Goal: Information Seeking & Learning: Learn about a topic

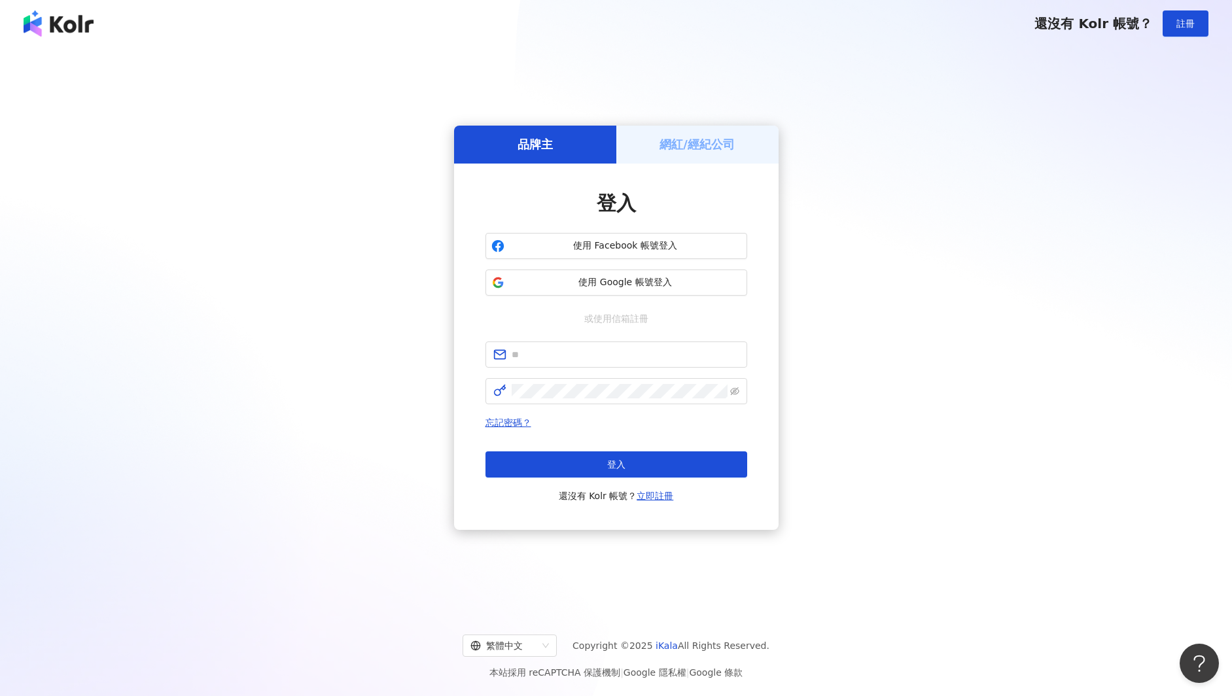
click at [615, 296] on div "登入 使用 Facebook 帳號登入 使用 Google 帳號登入 或使用信箱註冊 忘記密碼？ 登入 還沒有 Kolr 帳號？ 立即註冊" at bounding box center [617, 347] width 262 height 314
click at [615, 284] on span "使用 Google 帳號登入" at bounding box center [626, 282] width 232 height 13
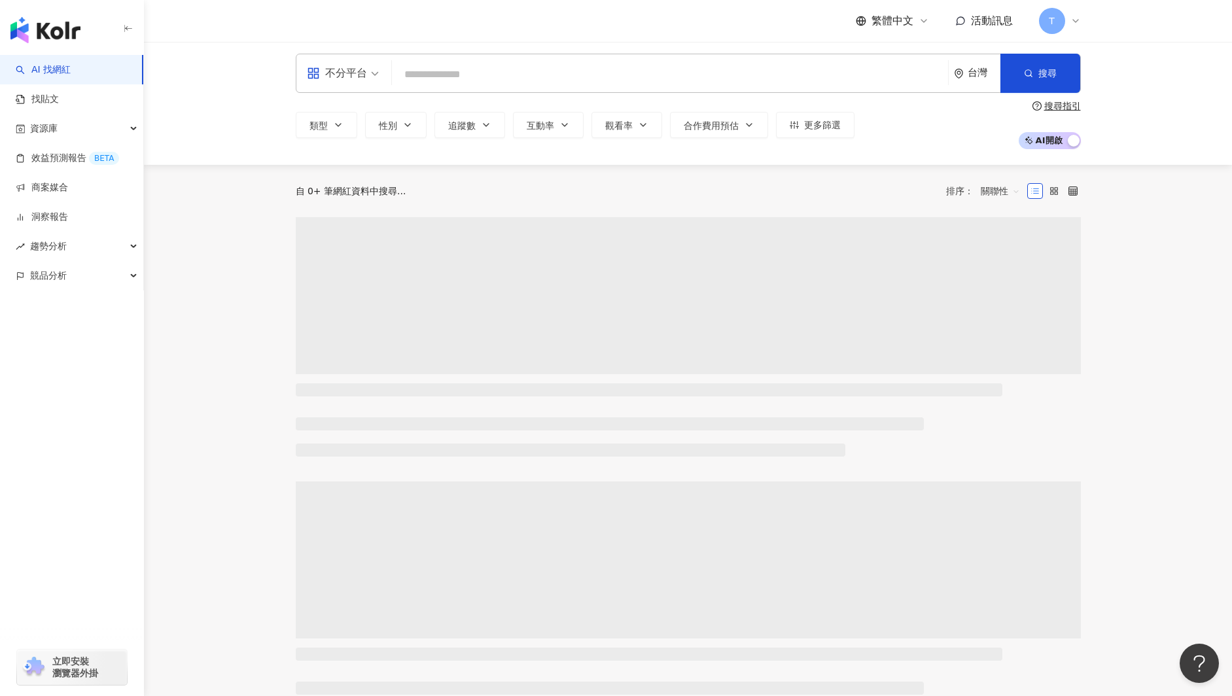
scroll to position [3, 0]
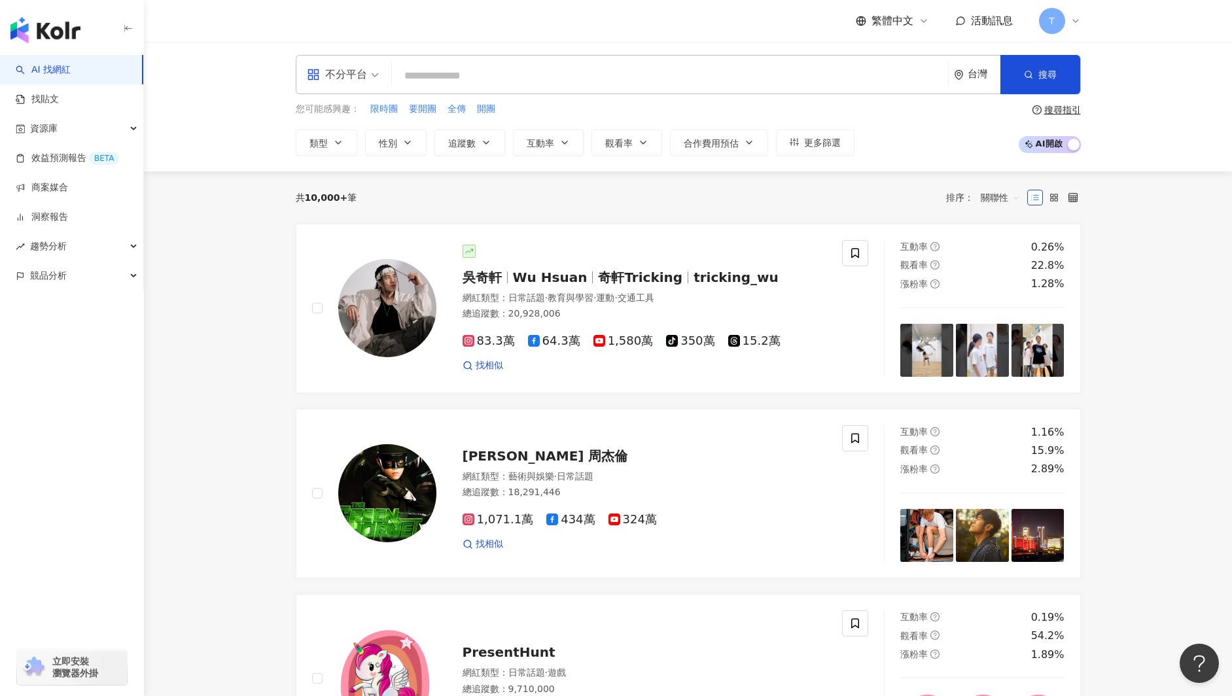
click at [67, 66] on link "AI 找網紅" at bounding box center [43, 69] width 55 height 13
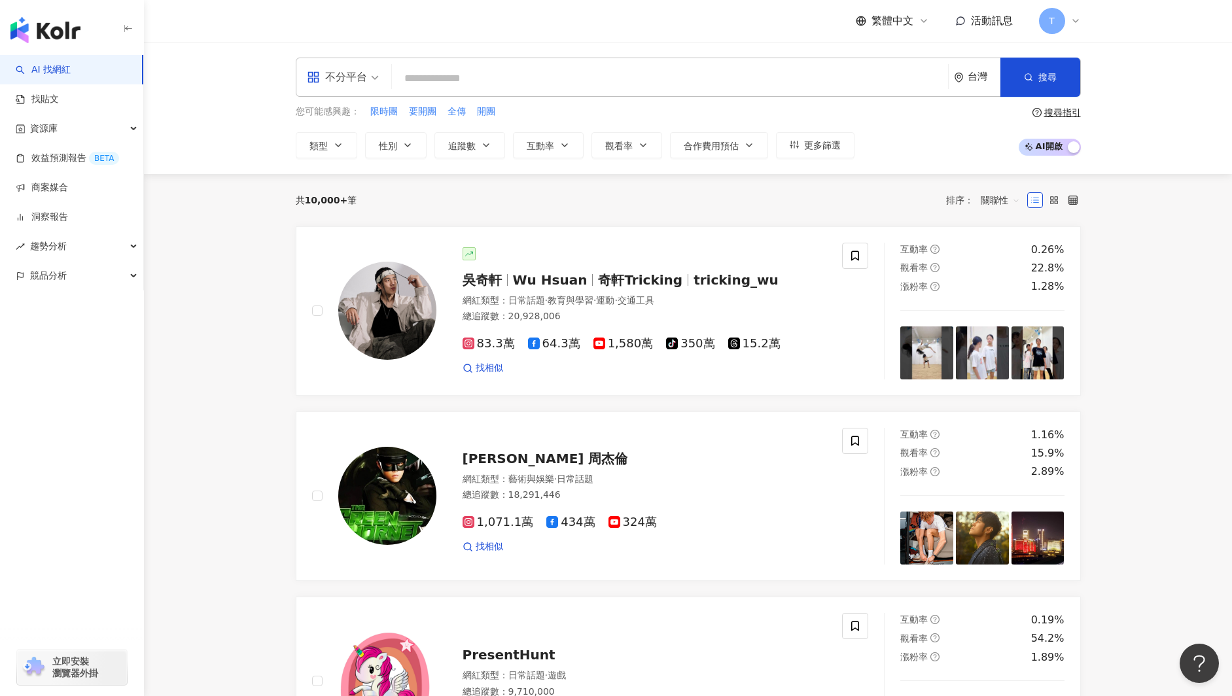
click at [475, 74] on input "search" at bounding box center [670, 78] width 546 height 25
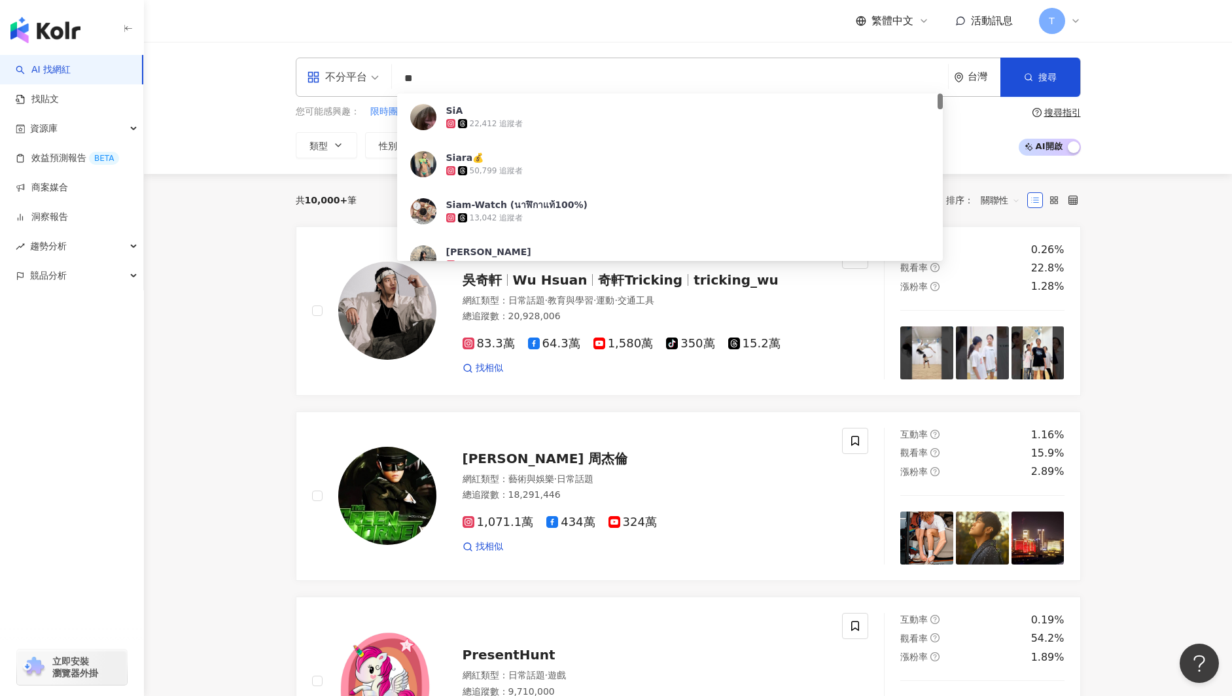
type input "*"
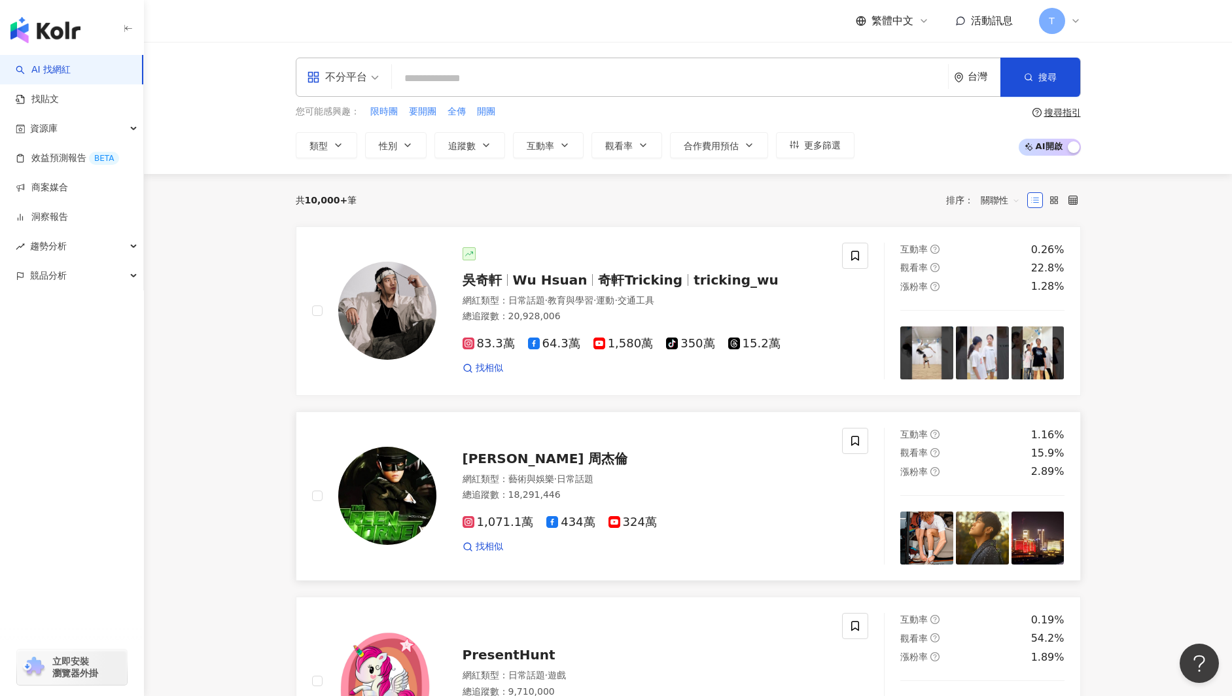
scroll to position [3, 0]
